Goal: Complete application form

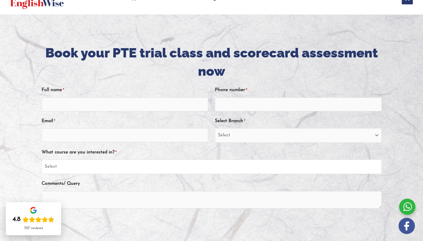
click at [72, 167] on select "Select PTE NAATI IELTS OET General English" at bounding box center [212, 167] width 340 height 15
select select "PTE"
click at [42, 160] on select "Select PTE NAATI IELTS OET General English" at bounding box center [212, 167] width 340 height 15
click at [83, 140] on input "Email *" at bounding box center [125, 135] width 166 height 14
type input "[EMAIL_ADDRESS][DOMAIN_NAME]"
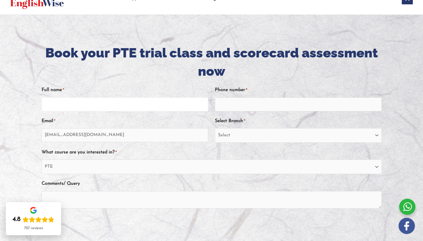
click at [82, 107] on input "Full name *" at bounding box center [125, 105] width 166 height 14
type input "Nerwen [PERSON_NAME]"
click at [244, 105] on input "Phone number *" at bounding box center [298, 105] width 166 height 14
type input "0414101105"
click at [227, 135] on select "Select [GEOGRAPHIC_DATA] [GEOGRAPHIC_DATA] [GEOGRAPHIC_DATA] EnglishWise Global…" at bounding box center [298, 135] width 166 height 15
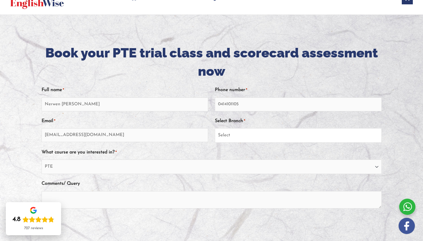
click at [215, 128] on select "Select [GEOGRAPHIC_DATA] [GEOGRAPHIC_DATA] [GEOGRAPHIC_DATA] EnglishWise Global…" at bounding box center [298, 135] width 166 height 15
click at [225, 136] on select "Select [GEOGRAPHIC_DATA] [GEOGRAPHIC_DATA] [GEOGRAPHIC_DATA] EnglishWise Global…" at bounding box center [298, 135] width 166 height 15
select select "[GEOGRAPHIC_DATA]"
click at [215, 128] on select "Select [GEOGRAPHIC_DATA] [GEOGRAPHIC_DATA] [GEOGRAPHIC_DATA] EnglishWise Global…" at bounding box center [298, 135] width 166 height 15
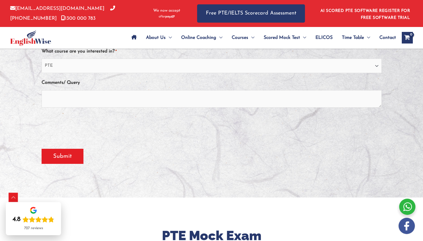
scroll to position [155, 0]
